Goal: Task Accomplishment & Management: Manage account settings

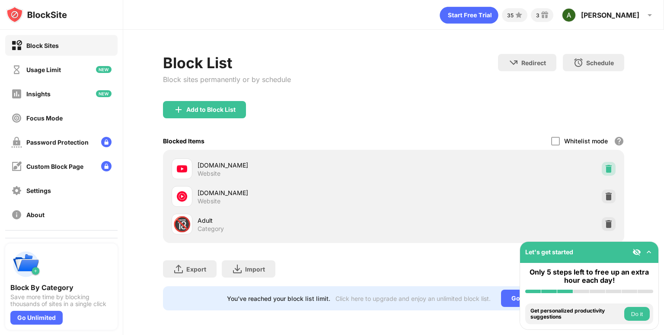
drag, startPoint x: 609, startPoint y: 168, endPoint x: 530, endPoint y: 63, distance: 132.0
click at [609, 169] on img at bounding box center [608, 169] width 9 height 9
